Goal: Check status: Check status

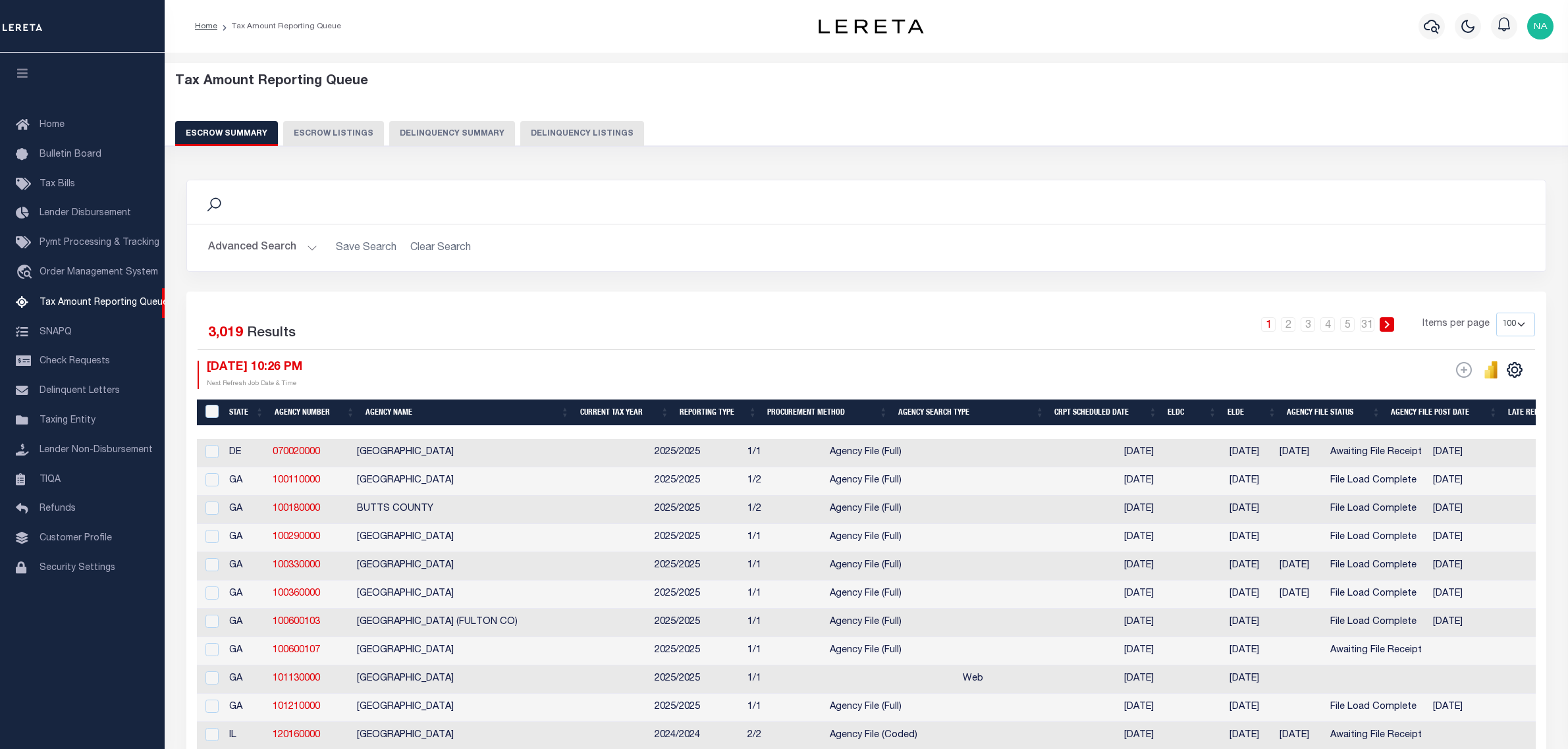
select select "100"
click at [280, 248] on button "Advanced Search" at bounding box center [262, 248] width 109 height 26
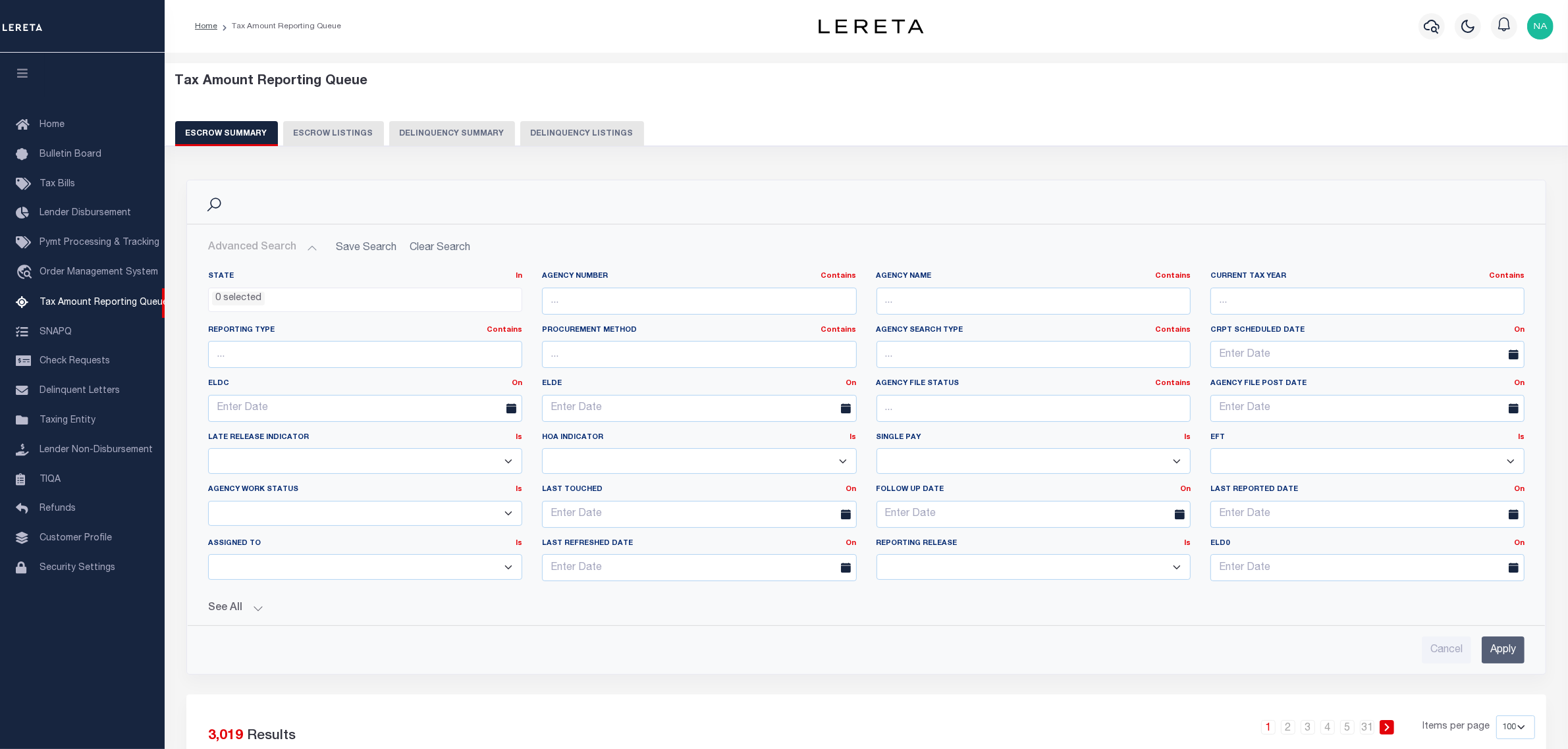
click at [436, 135] on button "Delinquency Summary" at bounding box center [452, 134] width 126 height 25
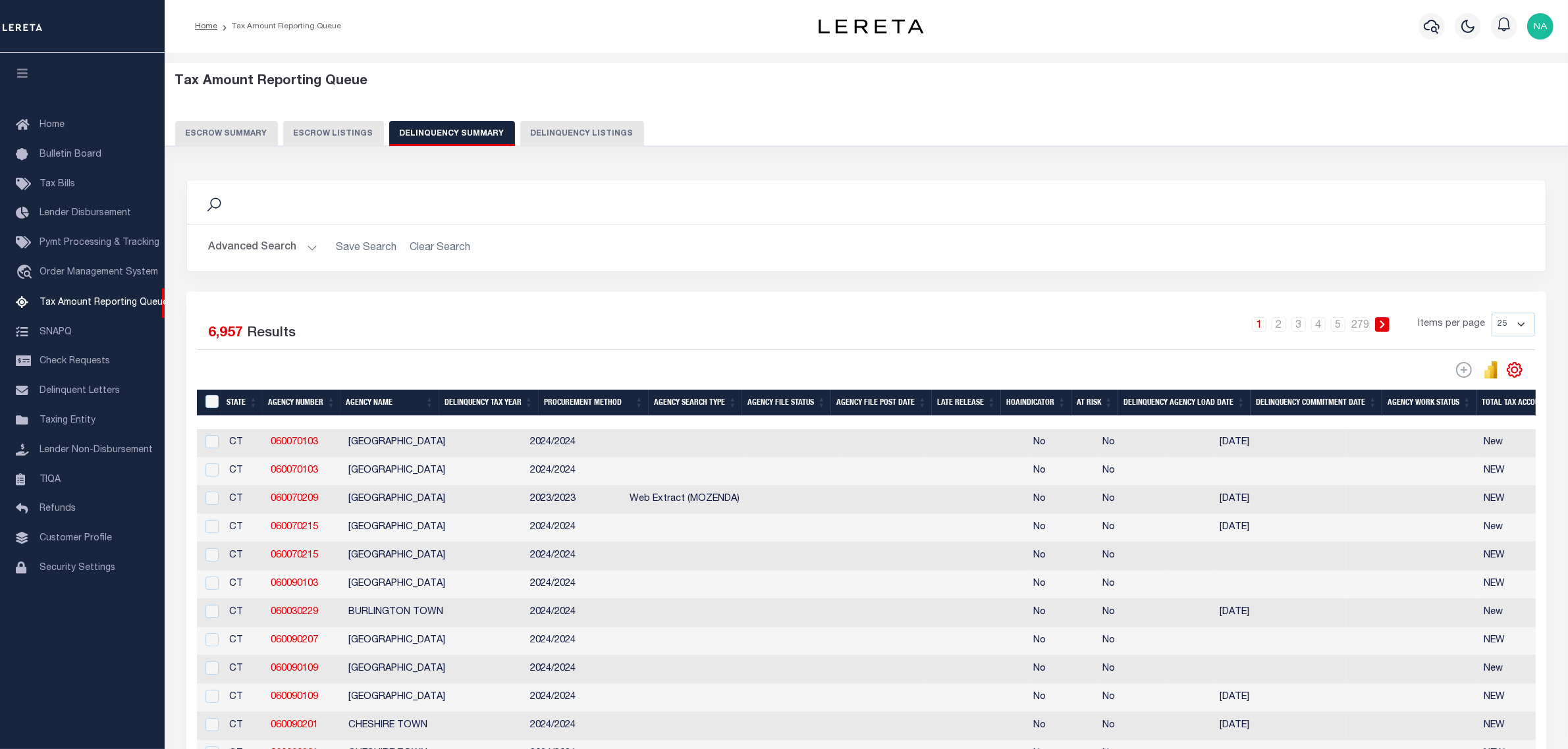
click at [280, 248] on button "Advanced Search" at bounding box center [262, 248] width 109 height 26
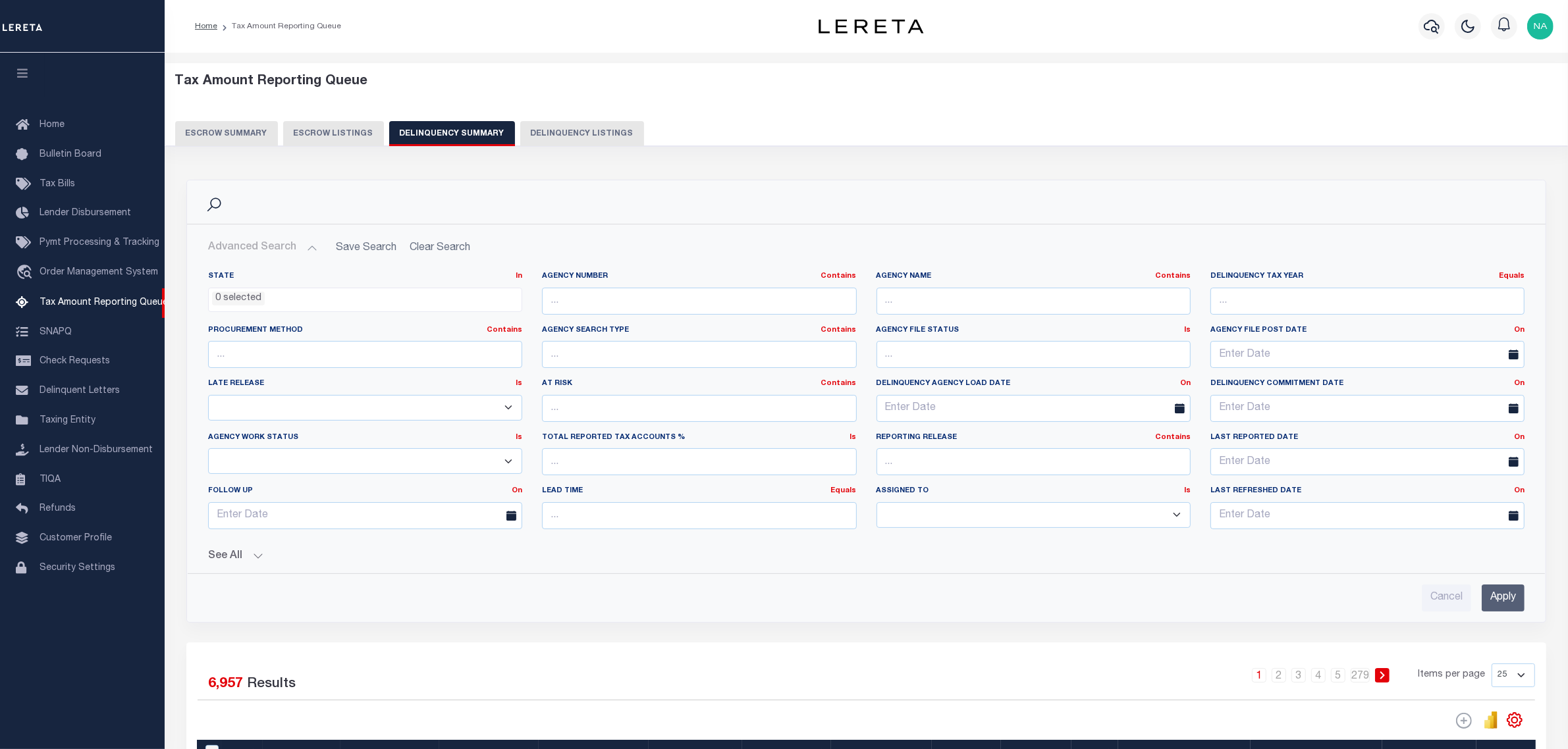
click at [231, 136] on button "Escrow Summary" at bounding box center [226, 134] width 103 height 25
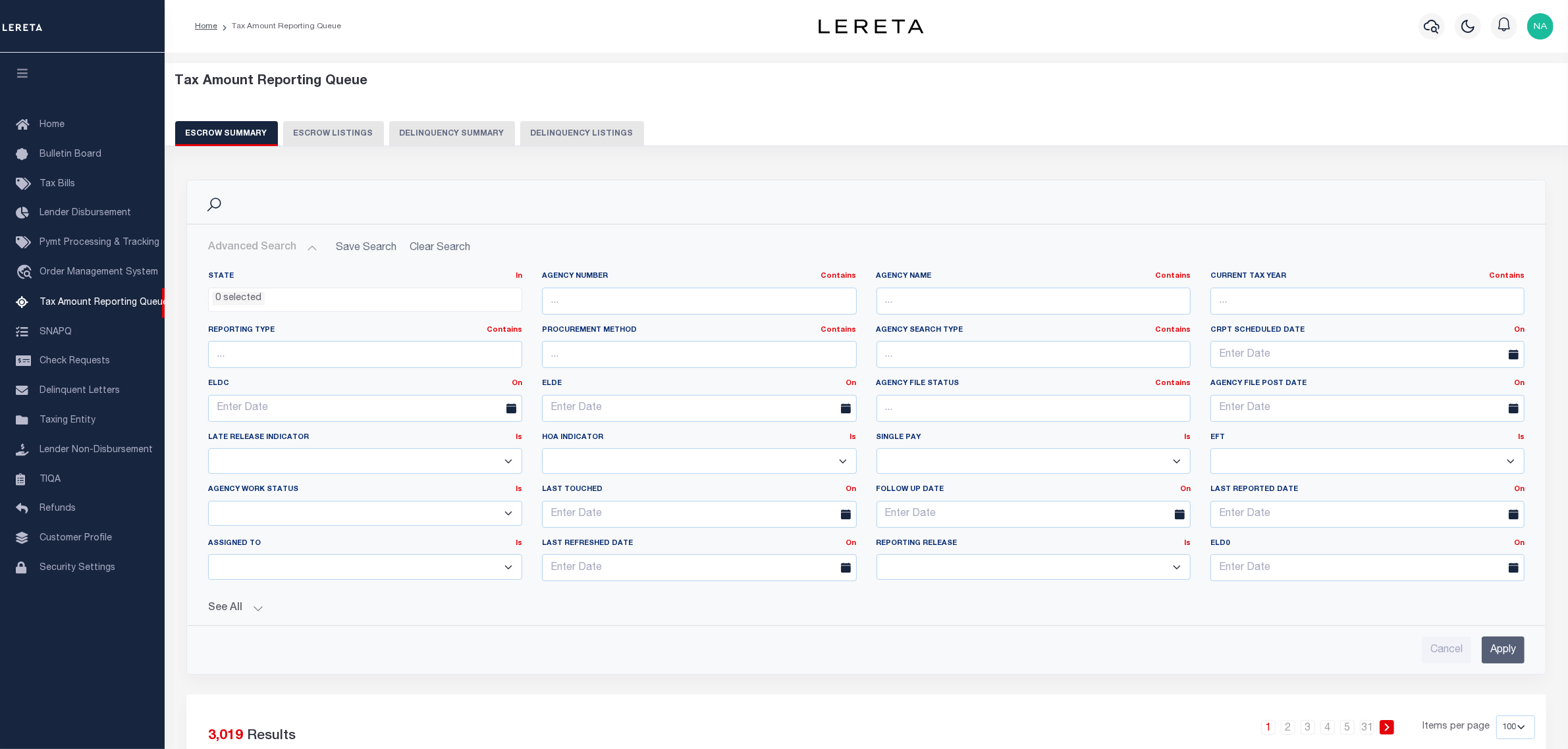
click at [576, 136] on button "Delinquency Listings" at bounding box center [582, 134] width 124 height 25
select select "100"
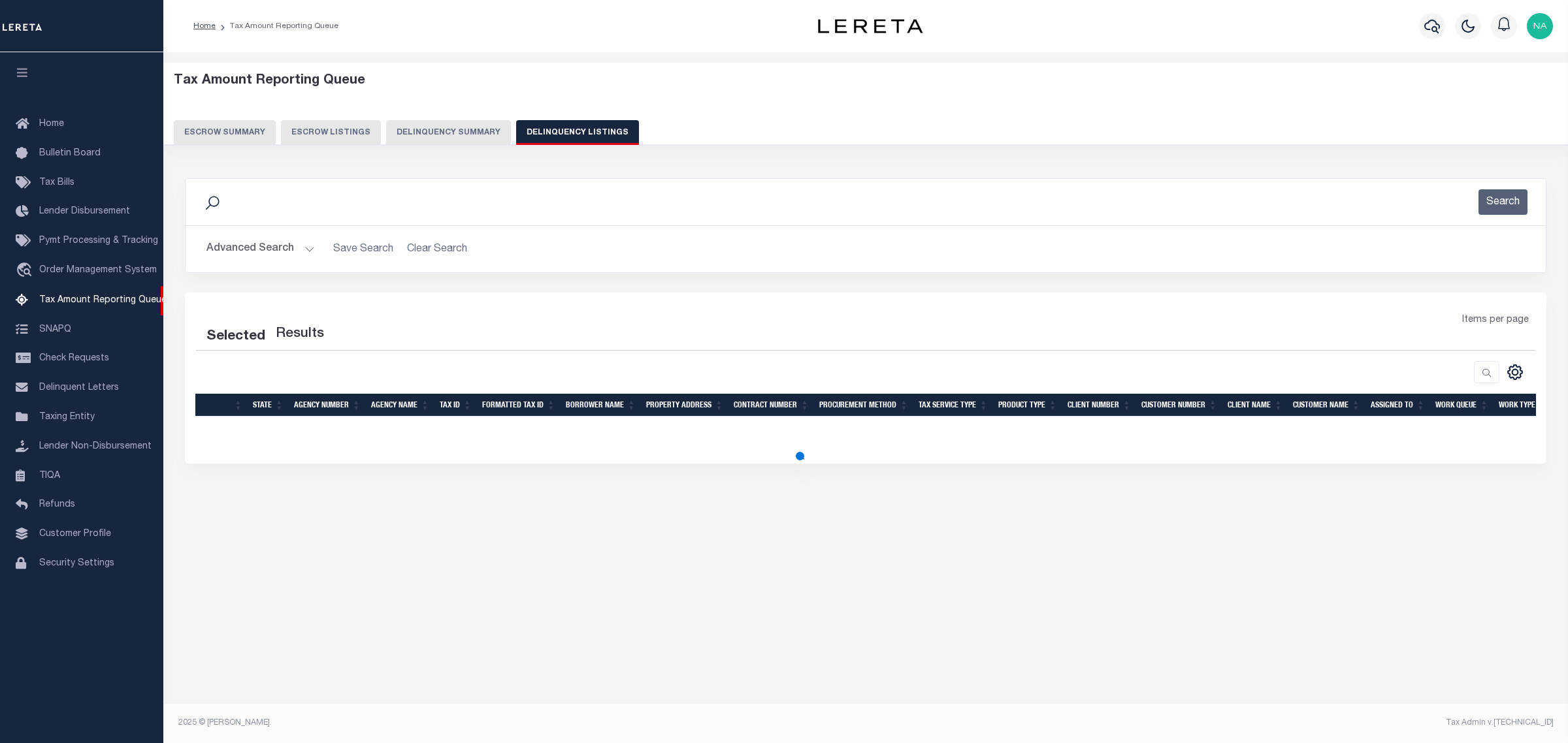
select select "100"
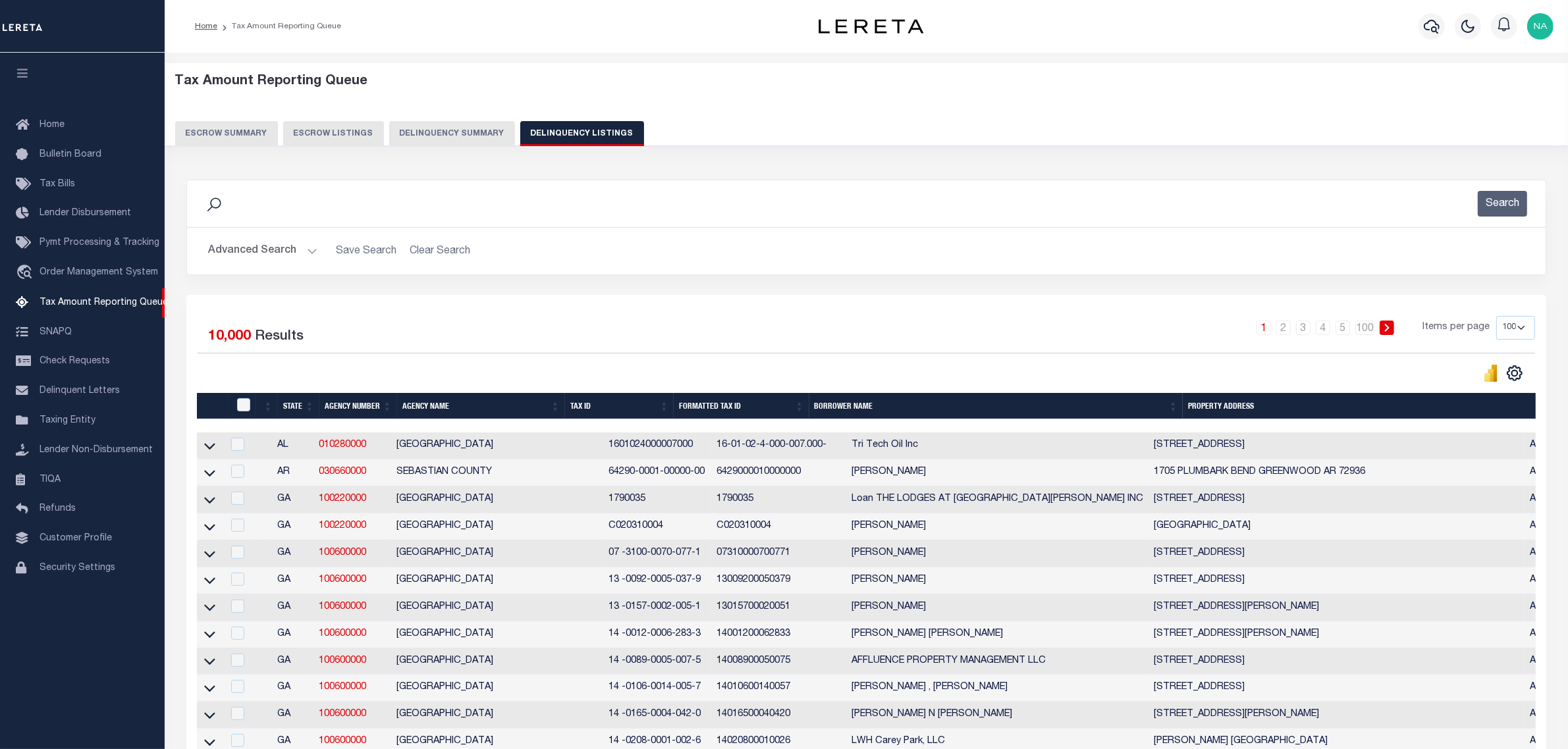
click at [265, 255] on button "Advanced Search" at bounding box center [262, 251] width 109 height 26
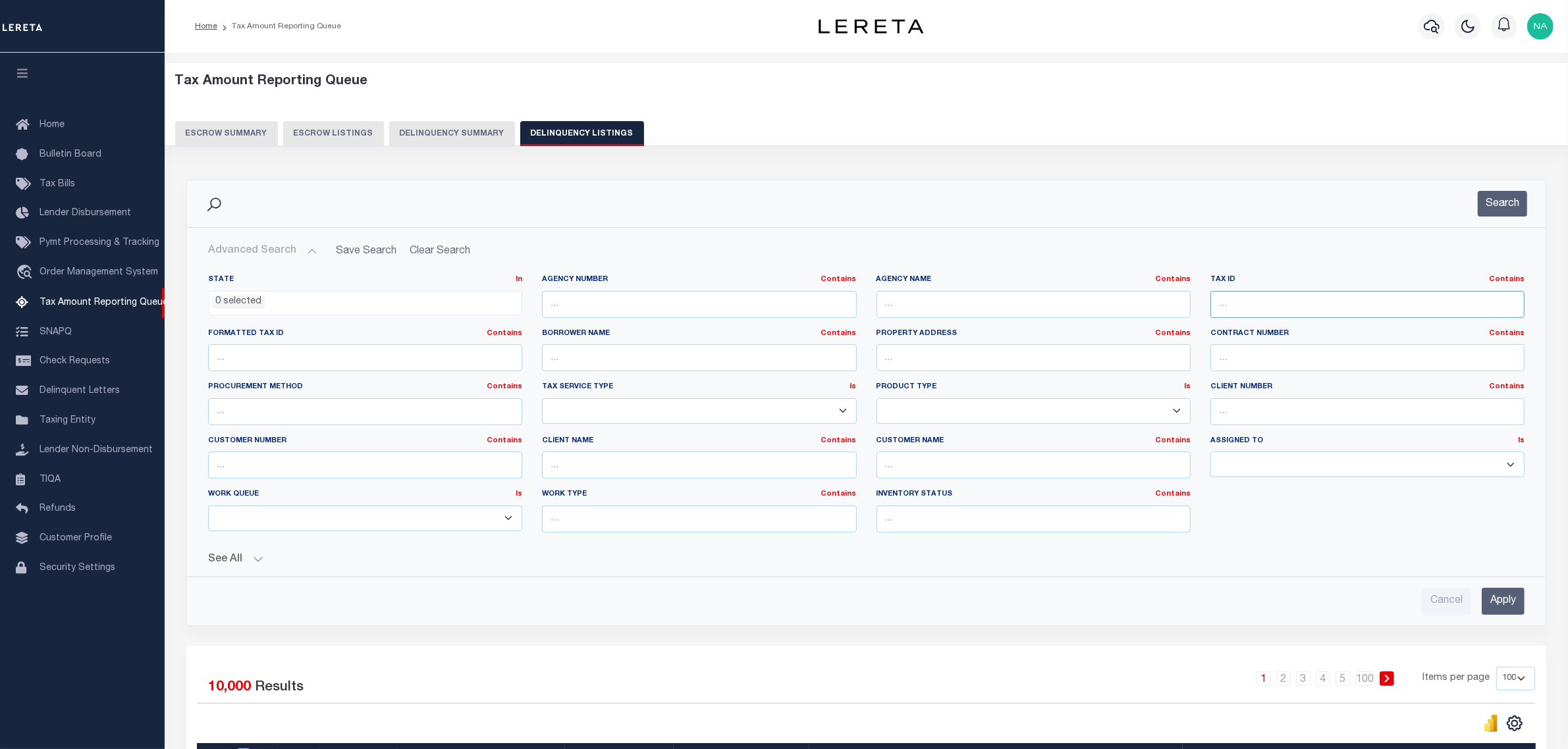
click at [1254, 300] on input "text" at bounding box center [1367, 304] width 314 height 27
paste input "112132000000"
type input "112132000000"
click at [1508, 607] on input "Apply" at bounding box center [1502, 601] width 43 height 27
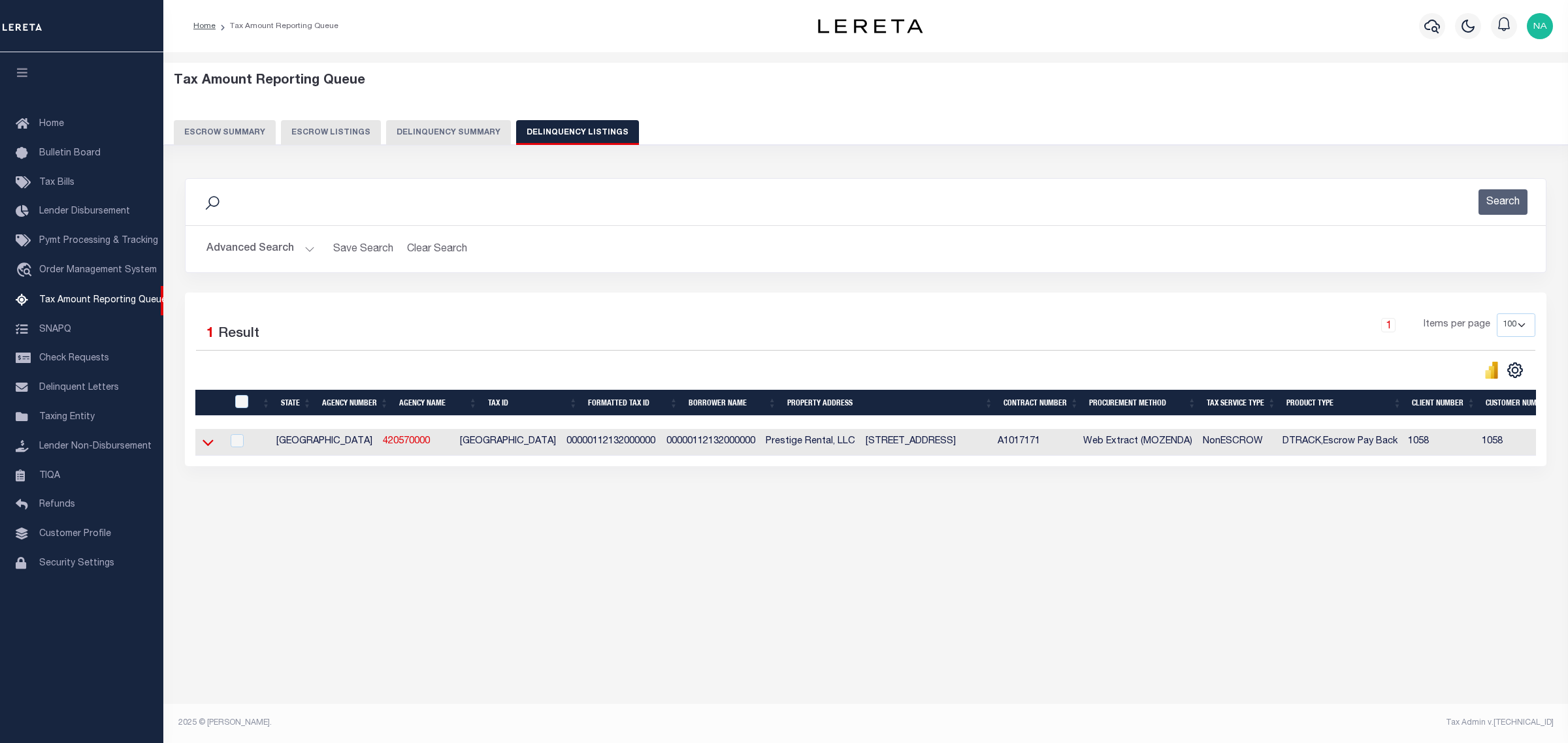
click at [209, 446] on icon at bounding box center [207, 442] width 11 height 14
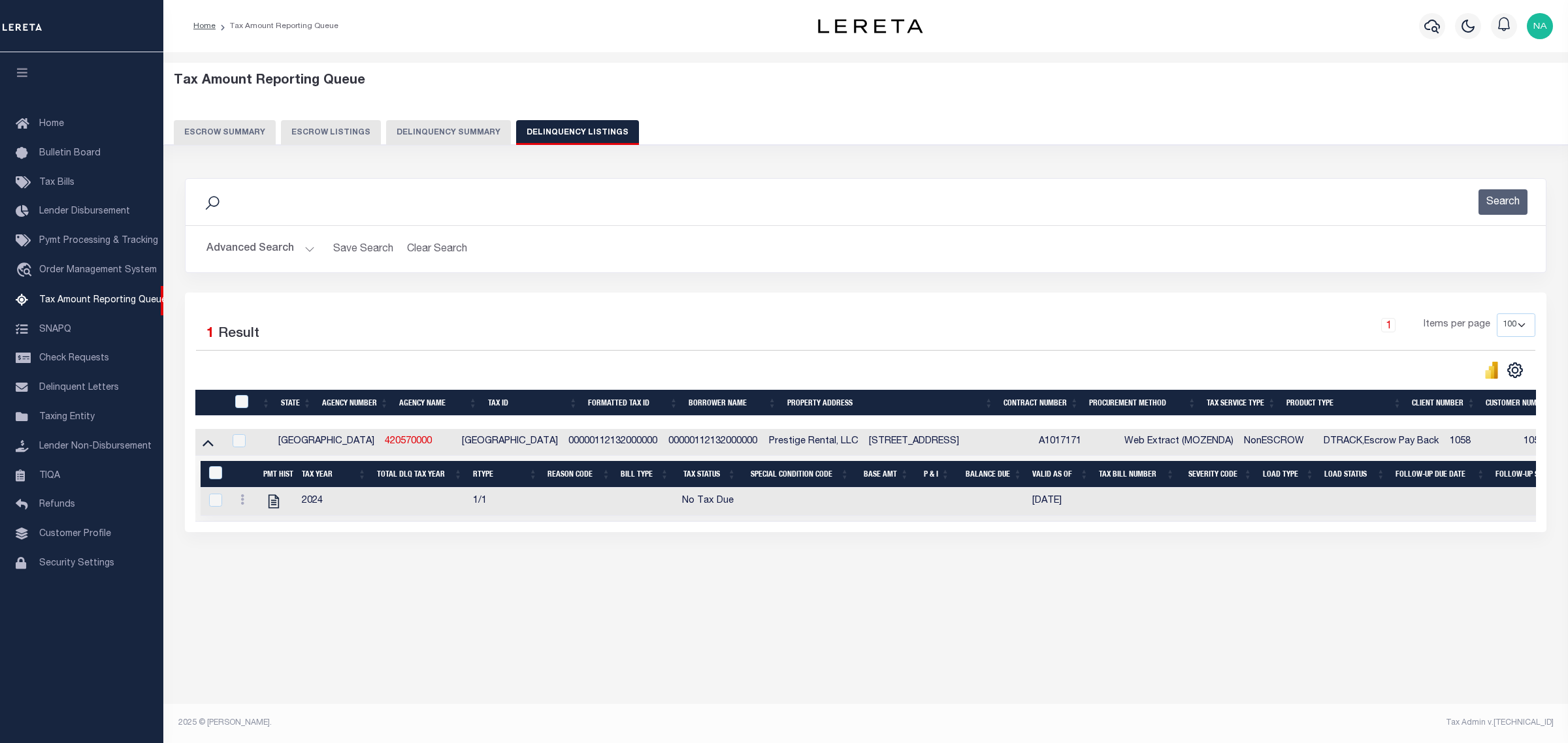
click at [563, 447] on td "00000112132000000" at bounding box center [612, 442] width 100 height 27
checkbox input "true"
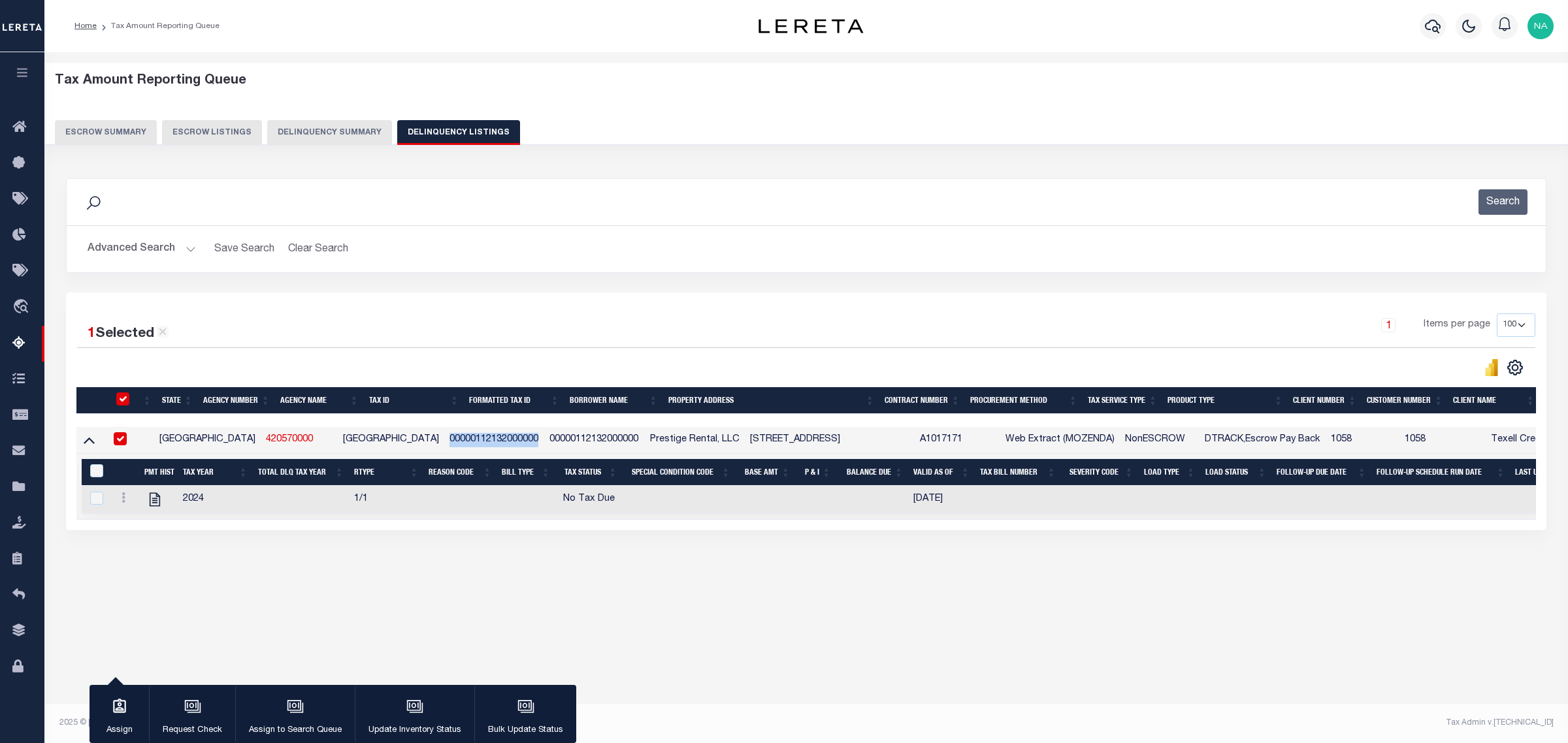
click at [544, 447] on td "00000112132000000" at bounding box center [494, 440] width 100 height 27
checkbox input "false"
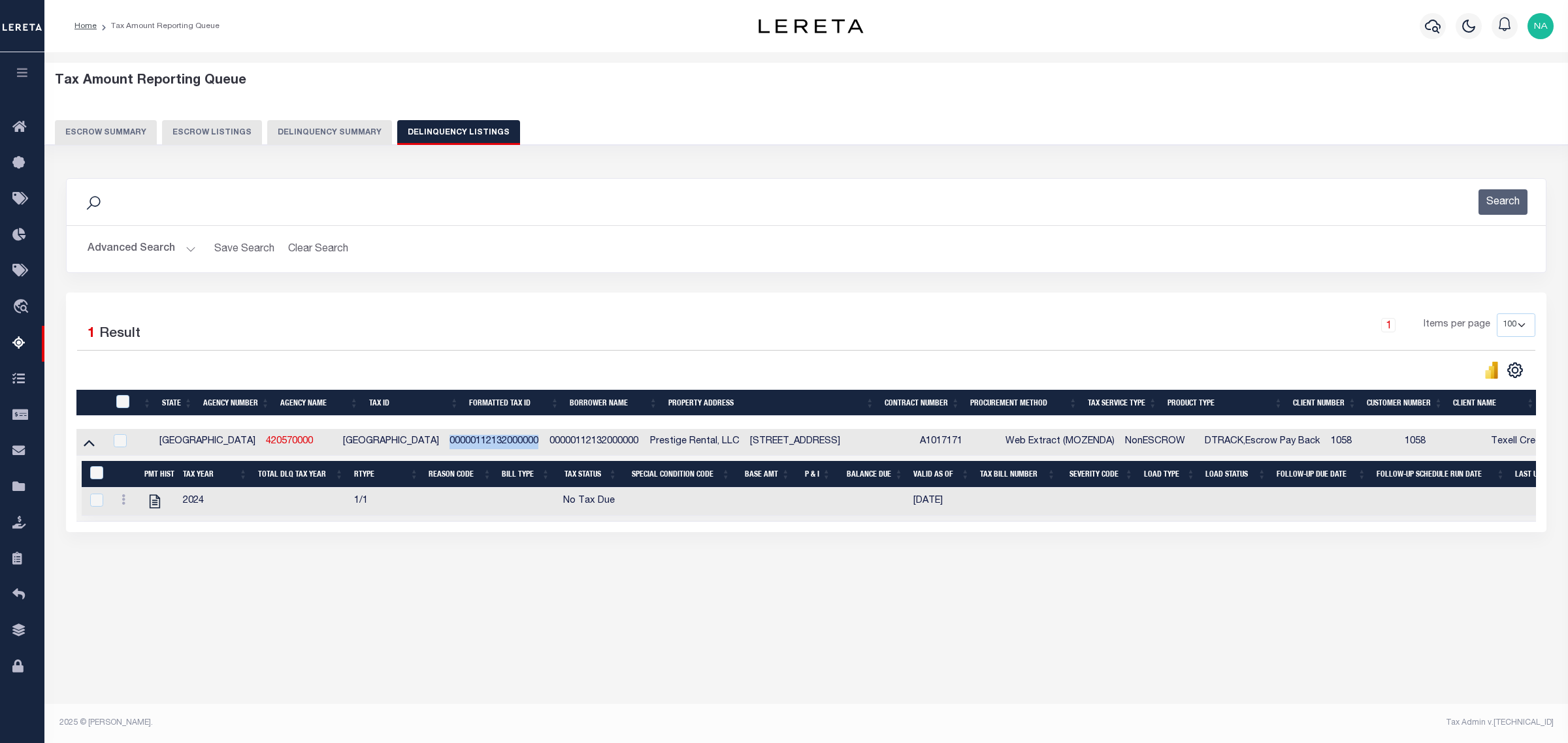
copy td "00000112132000000"
click at [119, 249] on button "Advanced Search" at bounding box center [141, 249] width 108 height 26
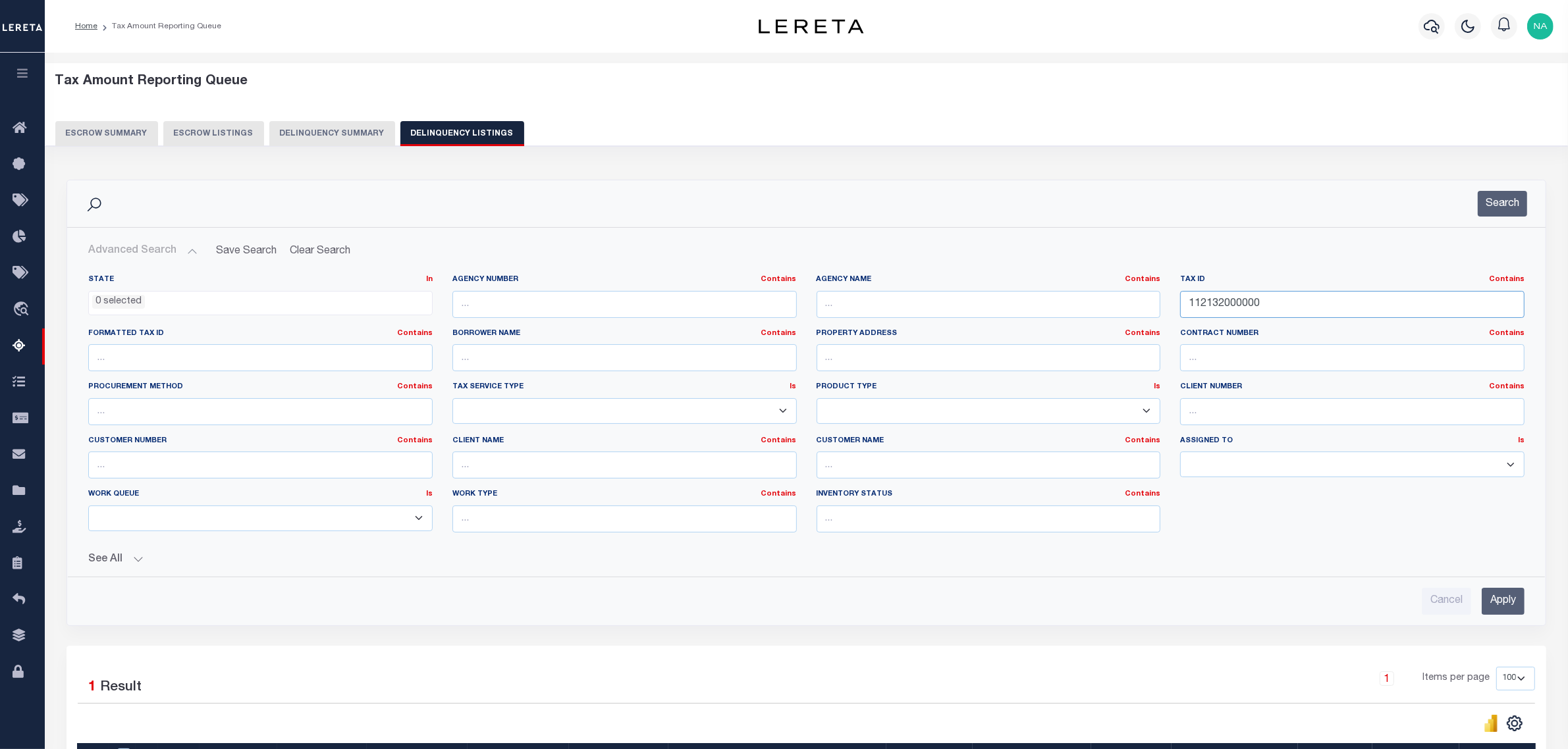
drag, startPoint x: 1337, startPoint y: 308, endPoint x: 1025, endPoint y: 308, distance: 312.0
click at [1025, 308] on div "State In In AK AL AR AZ CA CO CT DC DE FL GA GU HI IA ID IL IN KS [GEOGRAPHIC_D…" at bounding box center [806, 409] width 1456 height 269
paste input "25599"
type input "125599000000"
click at [1517, 197] on button "Search" at bounding box center [1502, 204] width 49 height 26
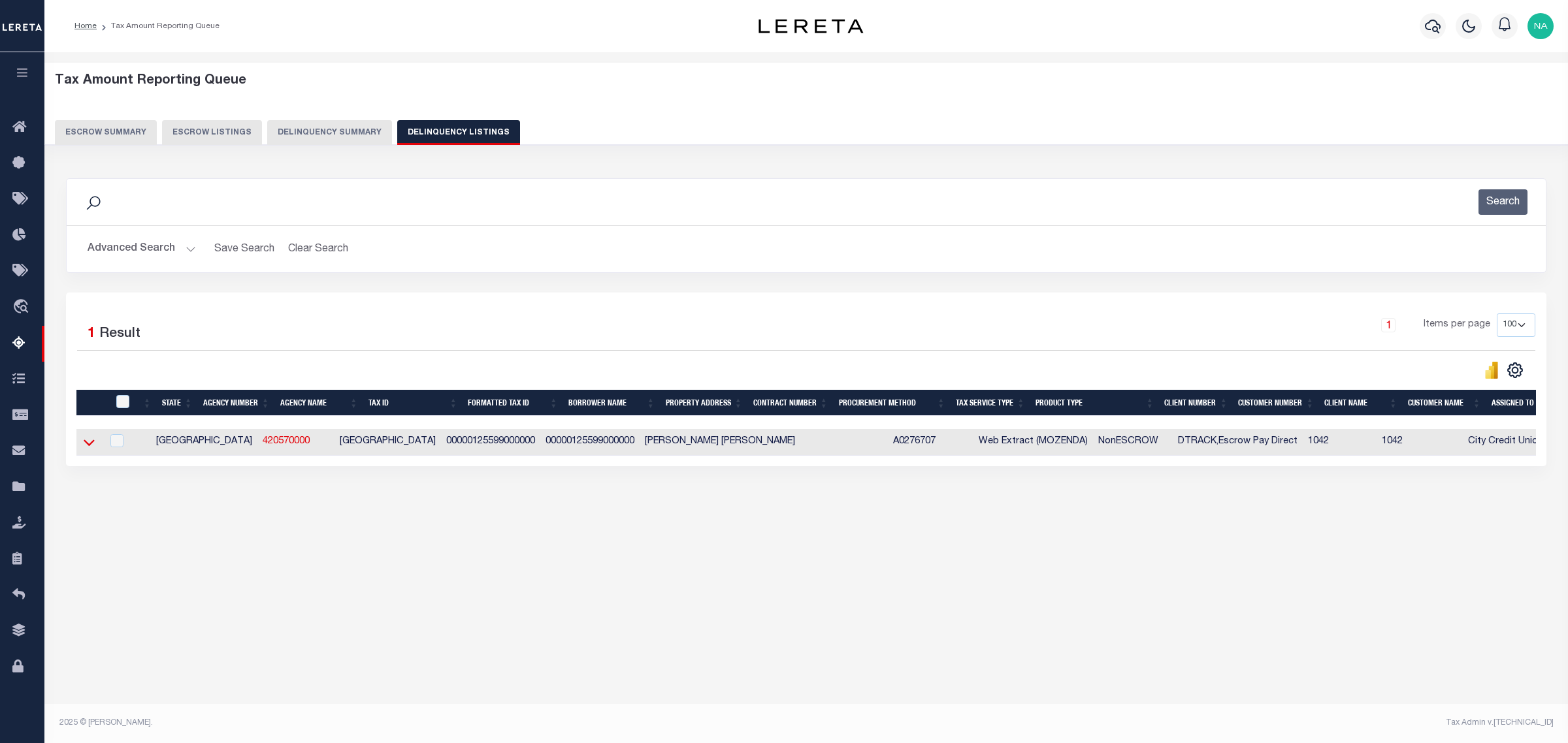
click at [90, 447] on icon at bounding box center [89, 442] width 11 height 14
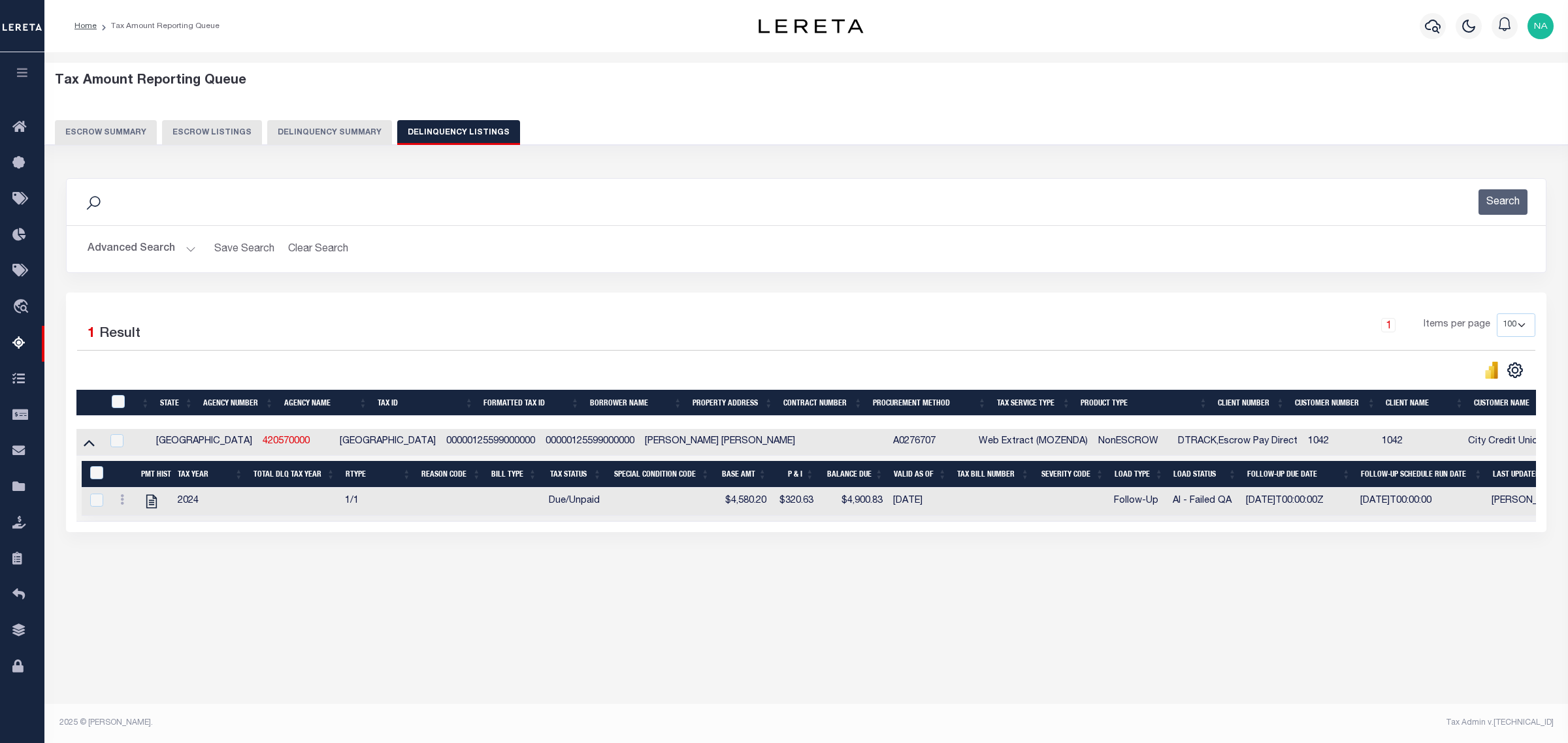
click at [442, 448] on td "00000125599000000" at bounding box center [490, 442] width 99 height 27
checkbox input "true"
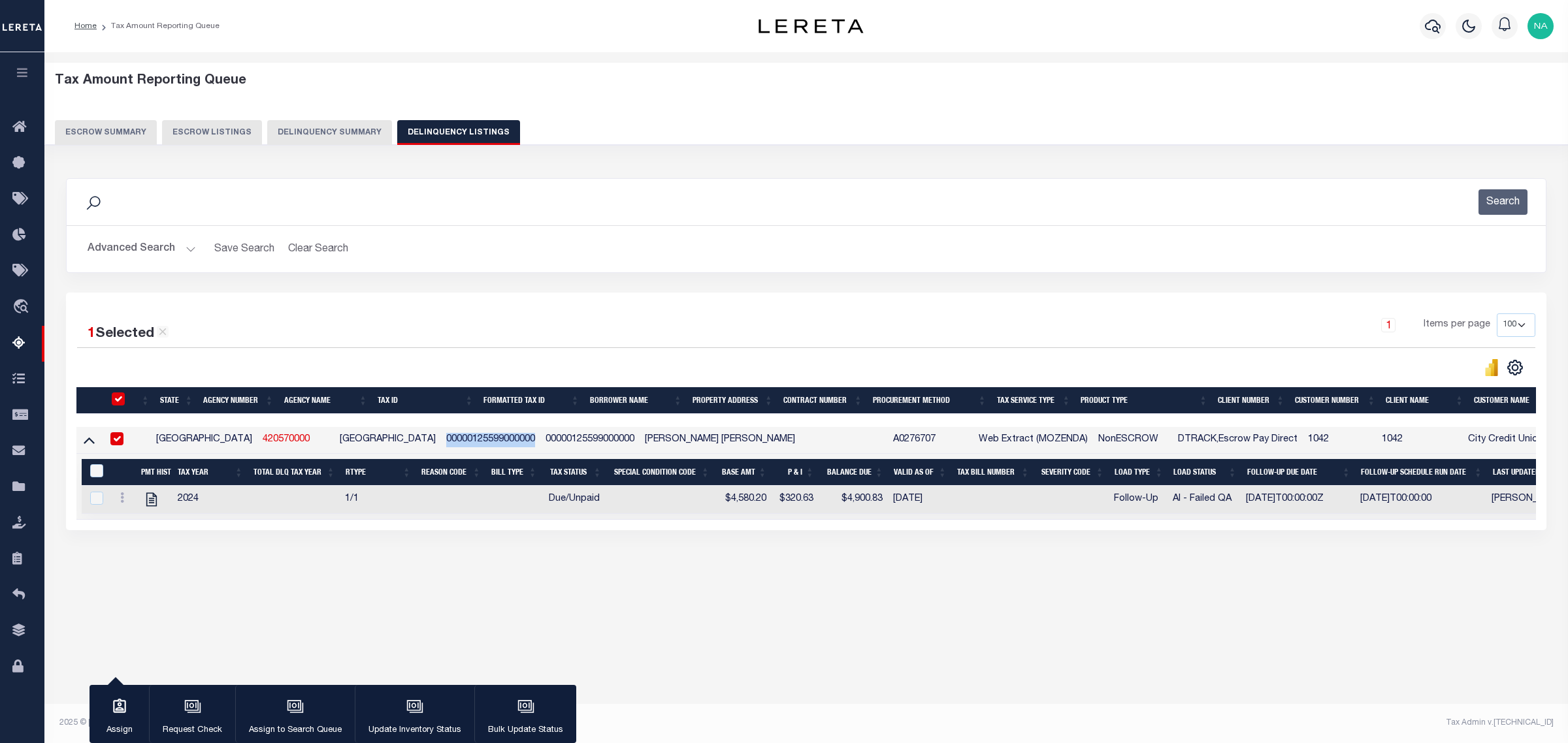
click at [442, 448] on td "00000125599000000" at bounding box center [490, 440] width 99 height 27
checkbox input "false"
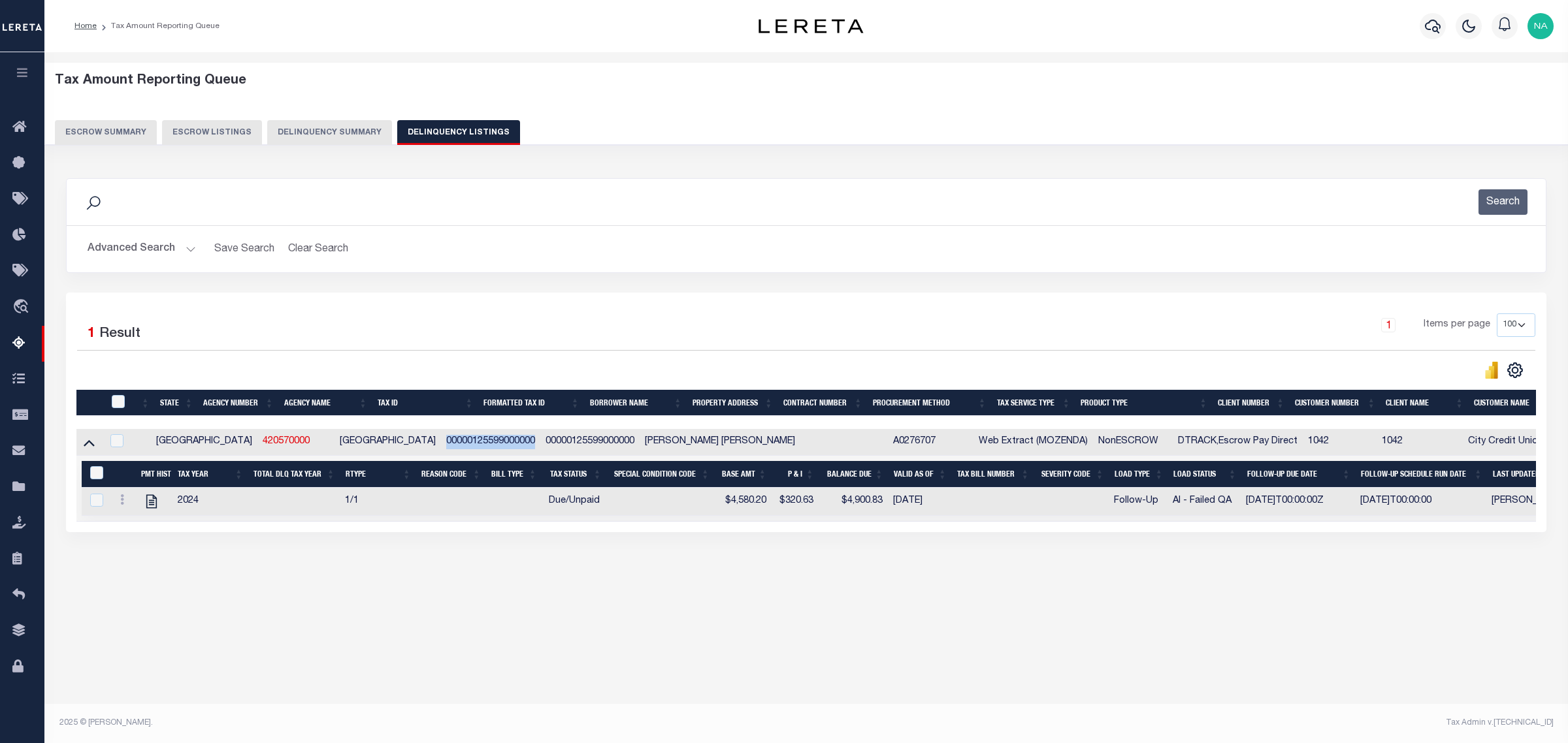
copy td "00000125599000000"
